Goal: Navigation & Orientation: Find specific page/section

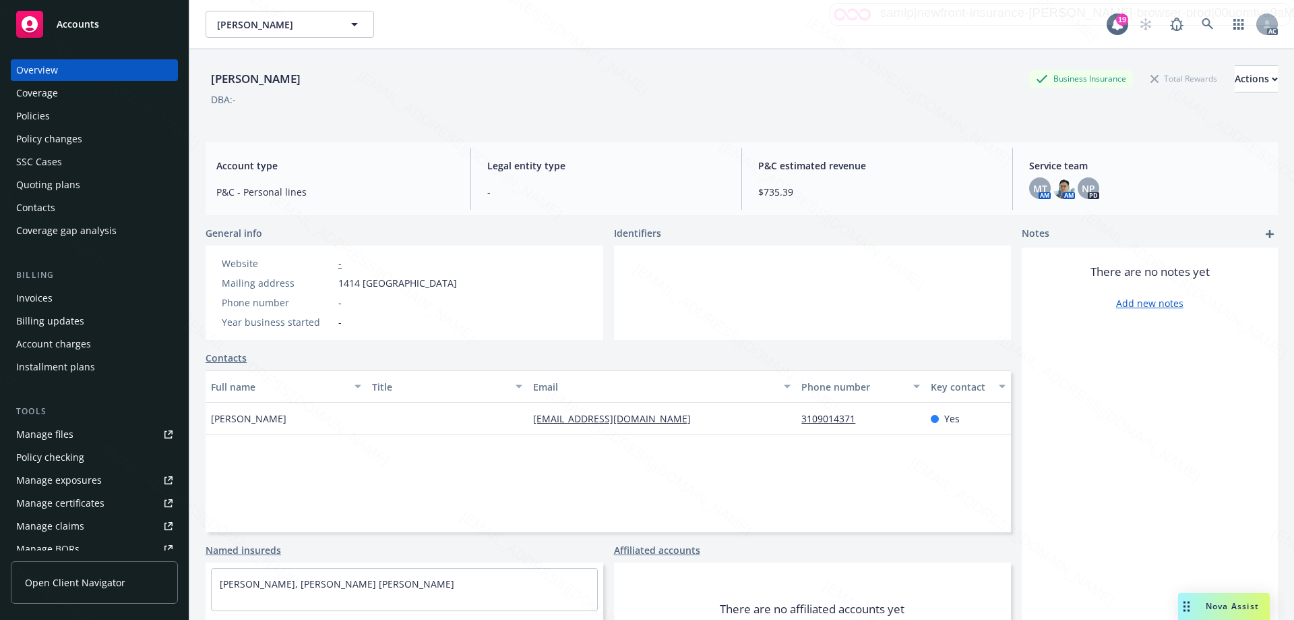
click at [73, 28] on span "Accounts" at bounding box center [78, 24] width 42 height 11
